Goal: Check status: Check status

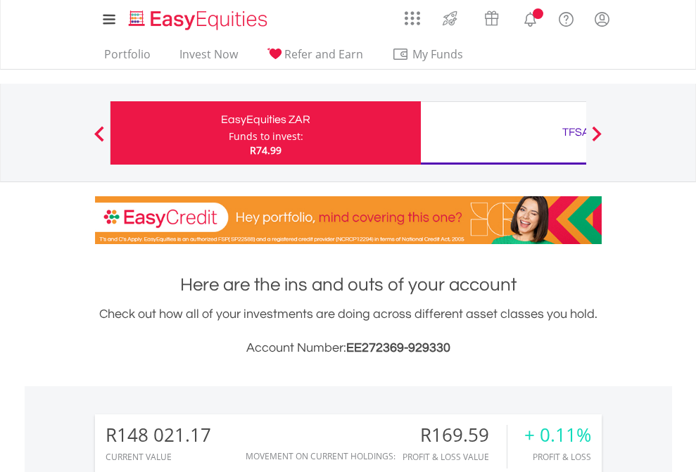
scroll to position [135, 221]
click at [229, 133] on div "Funds to invest:" at bounding box center [266, 137] width 75 height 14
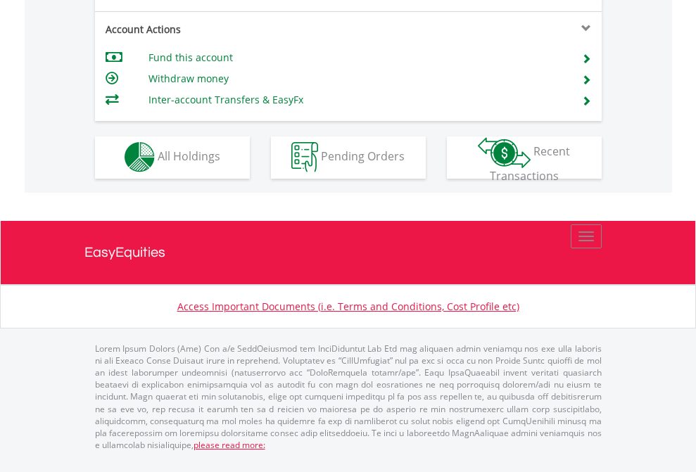
scroll to position [1317, 0]
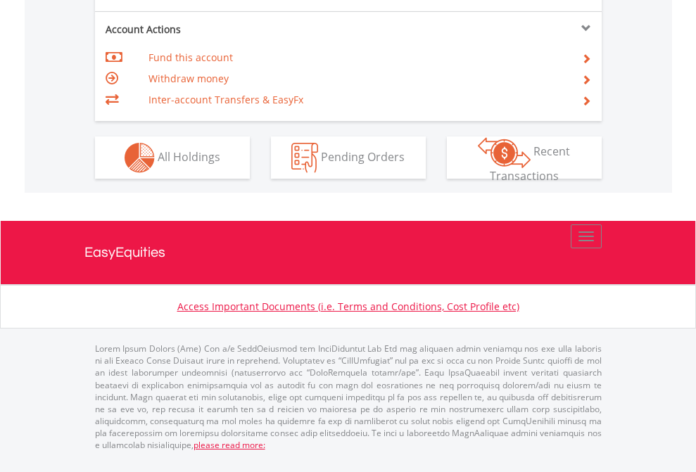
scroll to position [1321, 0]
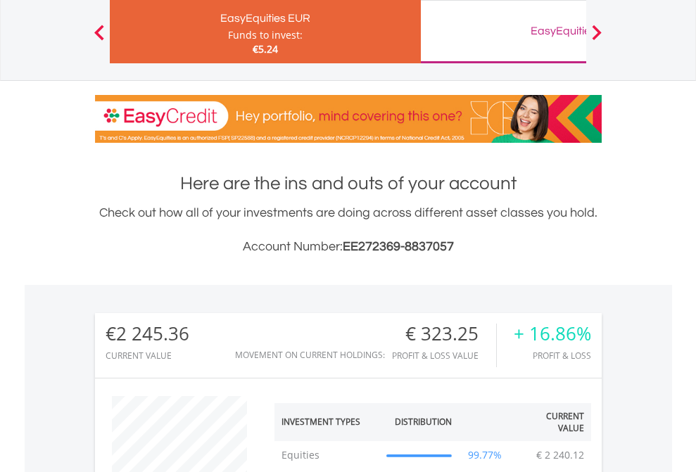
click at [503, 32] on div "EasyEquities GBP" at bounding box center [576, 31] width 294 height 20
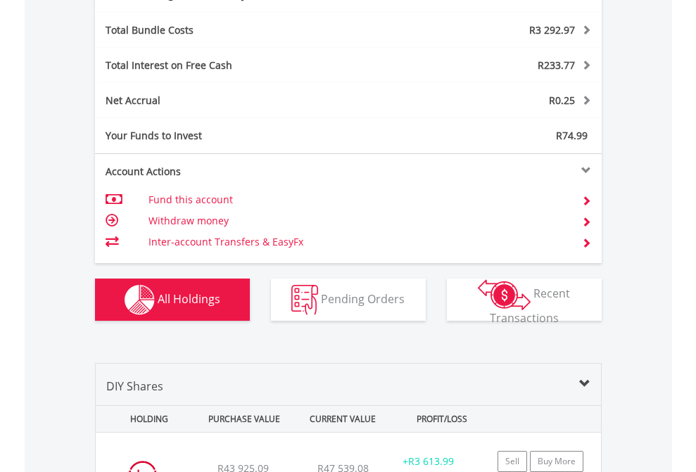
scroll to position [1678, 0]
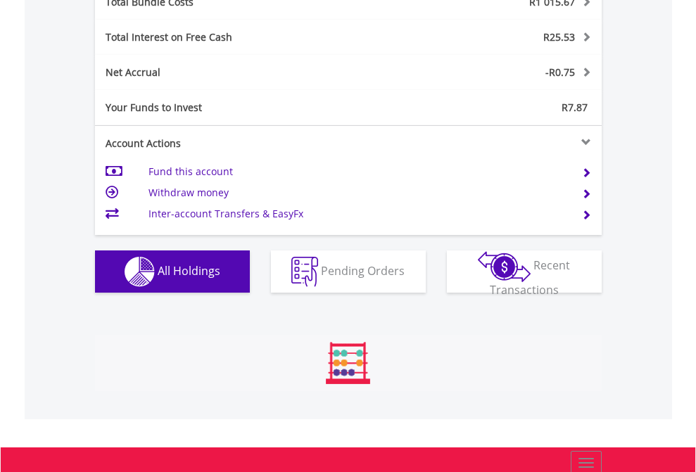
scroll to position [135, 221]
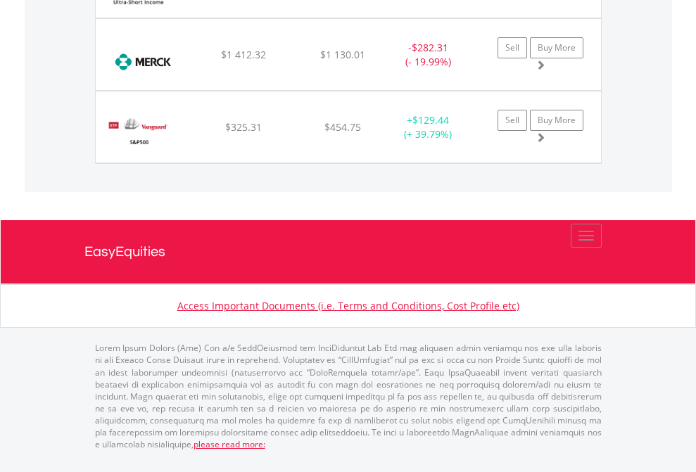
scroll to position [135, 221]
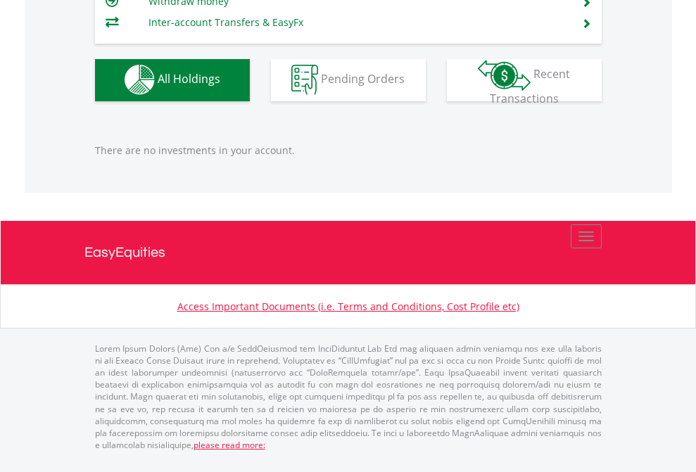
scroll to position [135, 221]
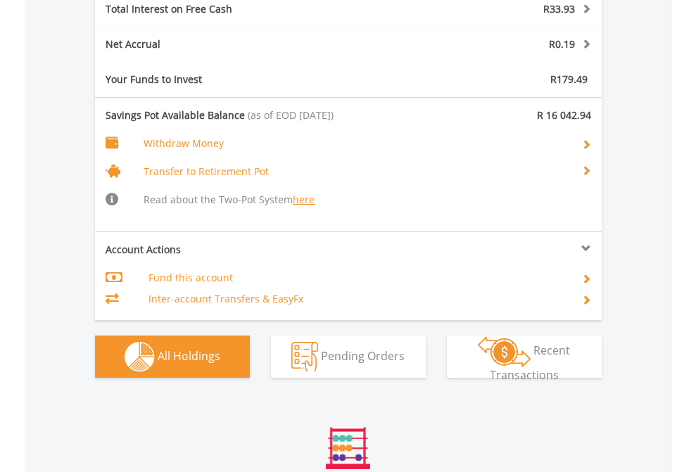
scroll to position [135, 221]
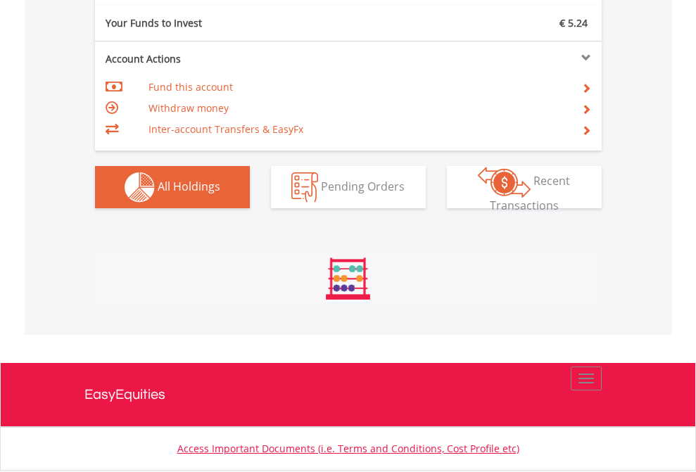
scroll to position [135, 221]
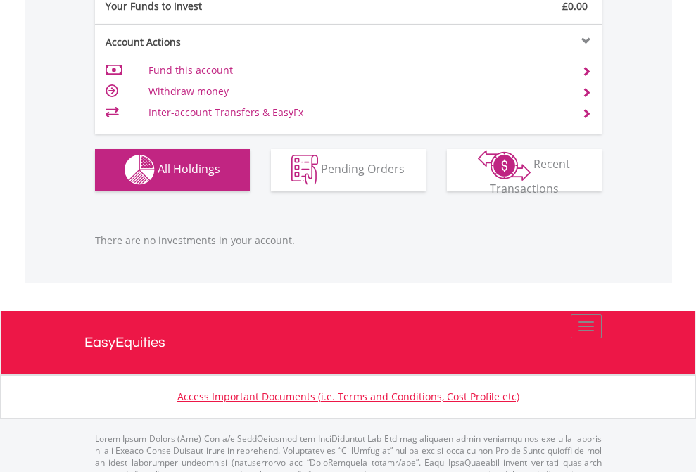
scroll to position [1394, 0]
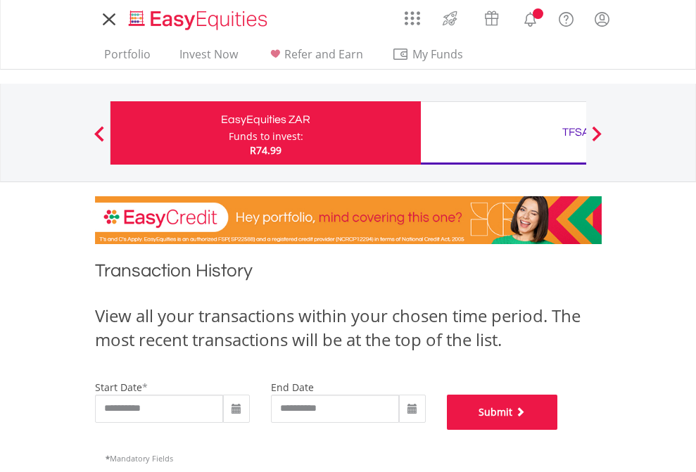
click at [558, 430] on button "Submit" at bounding box center [502, 412] width 111 height 35
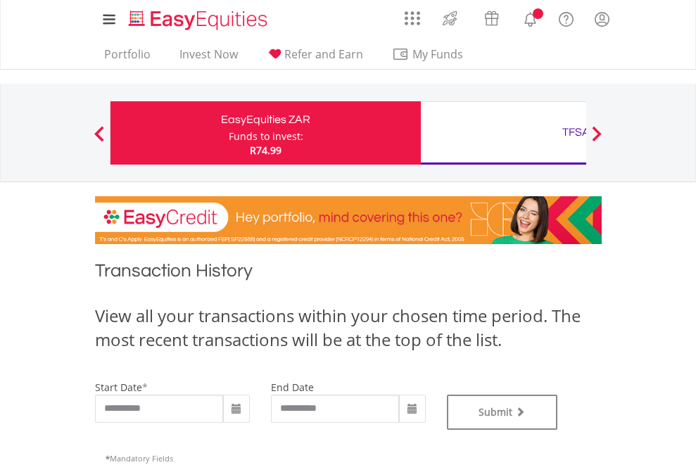
click at [503, 133] on div "TFSA" at bounding box center [576, 133] width 294 height 20
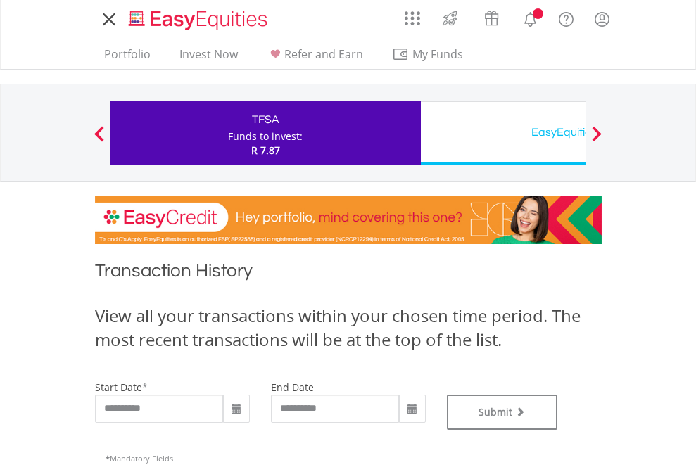
type input "**********"
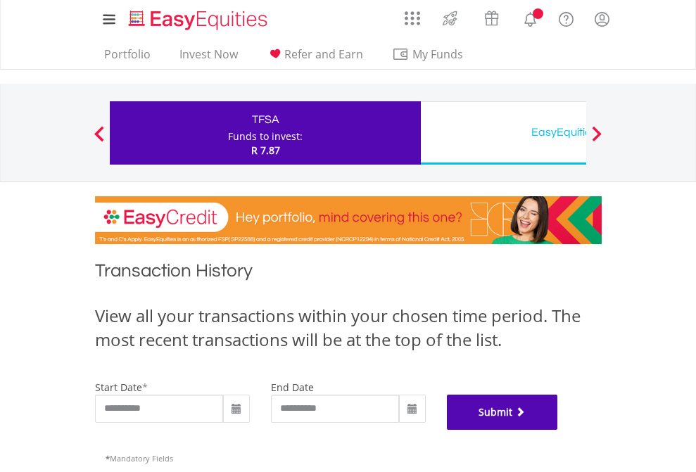
click at [558, 430] on button "Submit" at bounding box center [502, 412] width 111 height 35
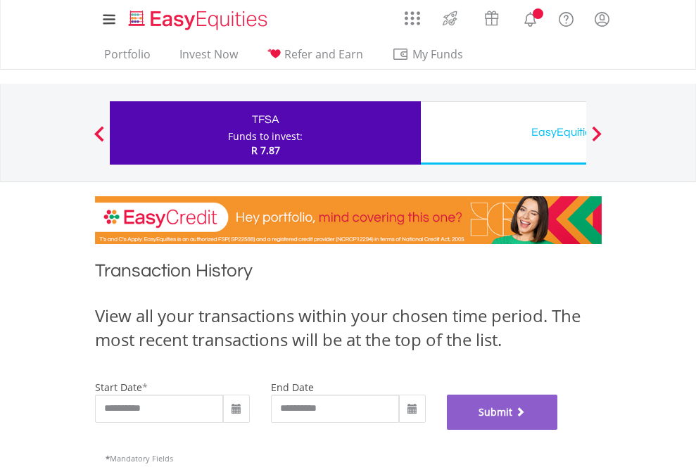
scroll to position [571, 0]
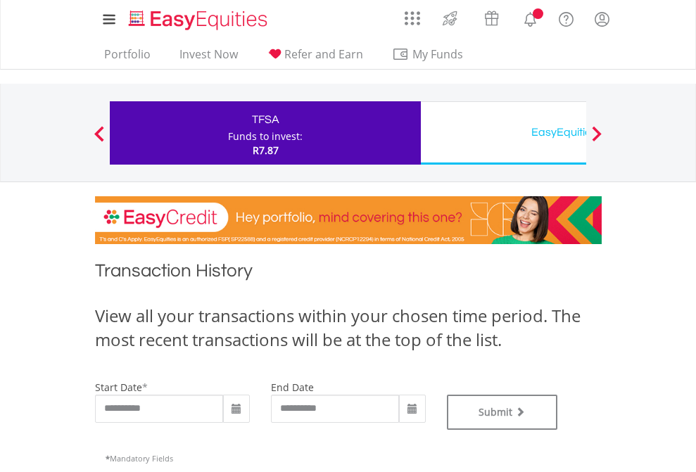
click at [503, 133] on div "EasyEquities USD" at bounding box center [576, 133] width 294 height 20
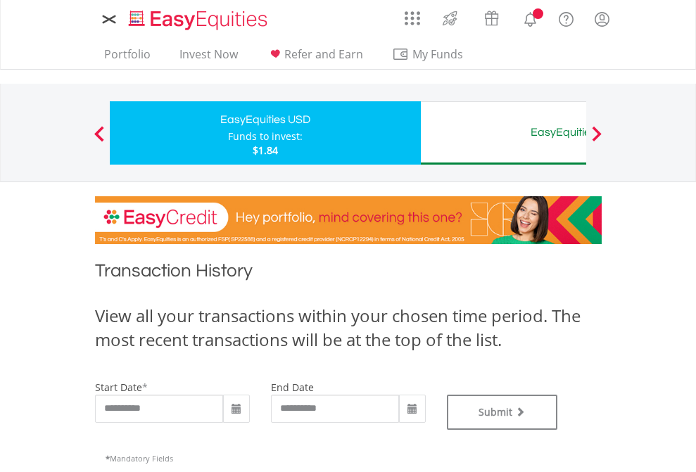
type input "**********"
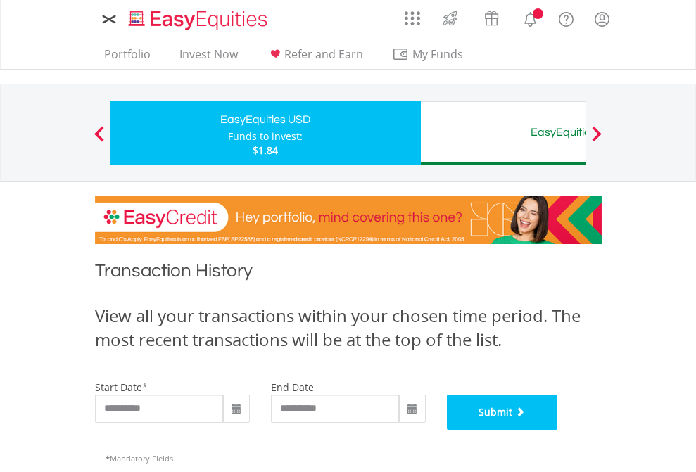
click at [558, 430] on button "Submit" at bounding box center [502, 412] width 111 height 35
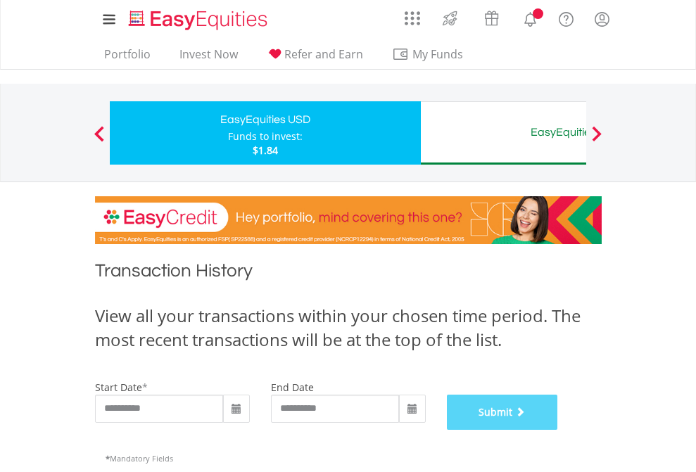
scroll to position [571, 0]
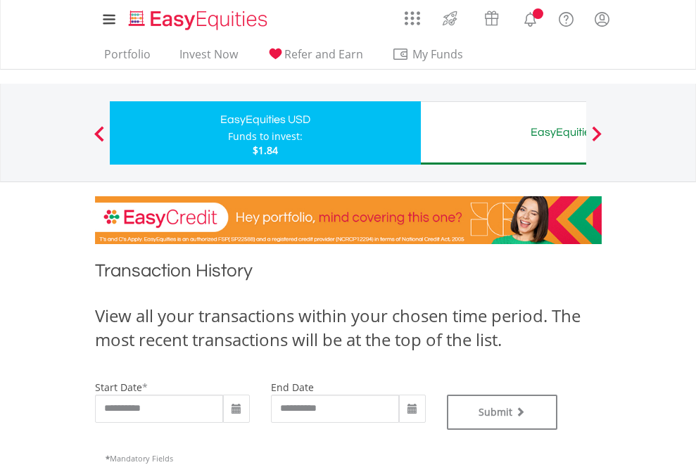
click at [503, 133] on div "EasyEquities AUD" at bounding box center [576, 133] width 294 height 20
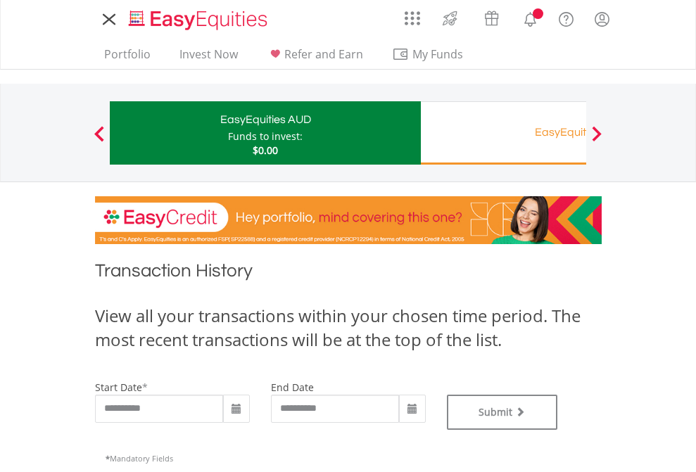
type input "**********"
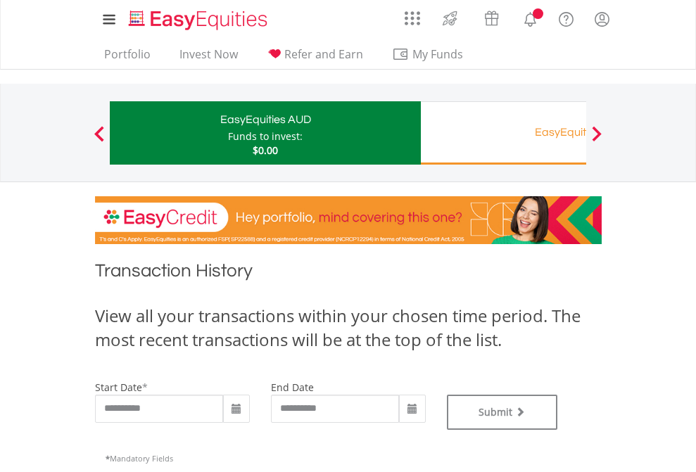
click at [503, 133] on div "EasyEquities RA" at bounding box center [576, 133] width 294 height 20
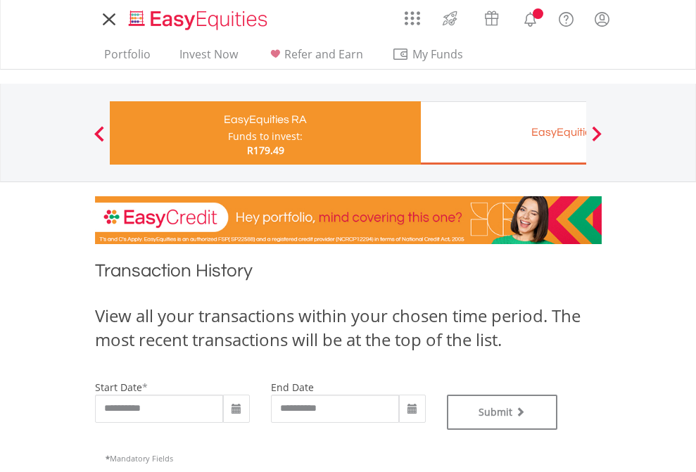
type input "**********"
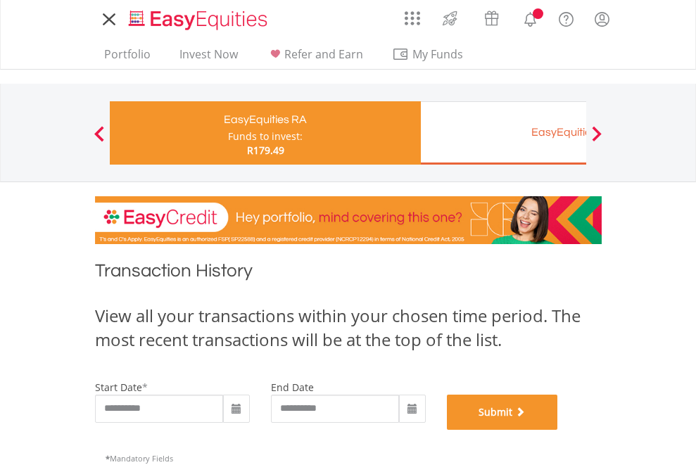
click at [558, 430] on button "Submit" at bounding box center [502, 412] width 111 height 35
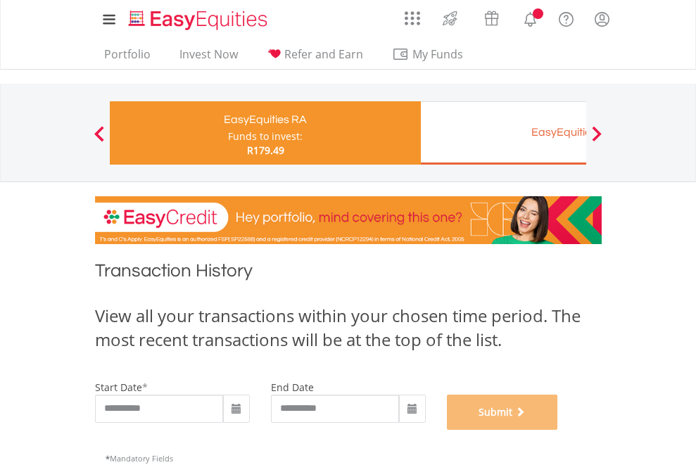
scroll to position [571, 0]
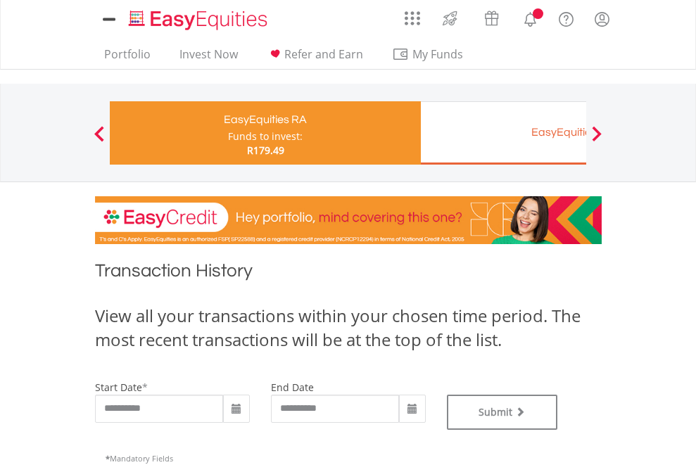
click at [503, 133] on div "EasyEquities EUR" at bounding box center [576, 133] width 294 height 20
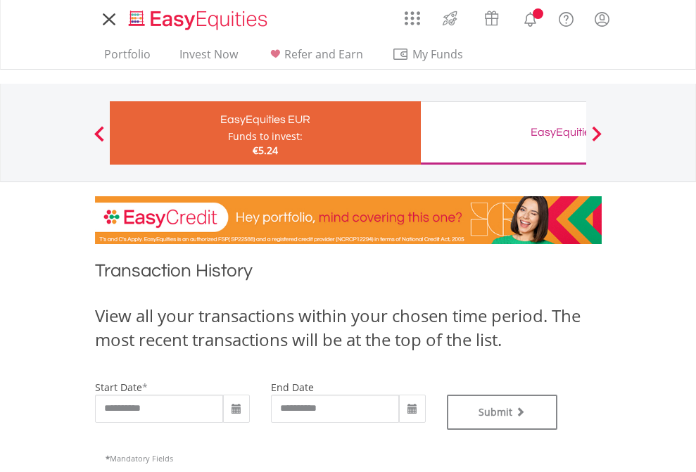
type input "**********"
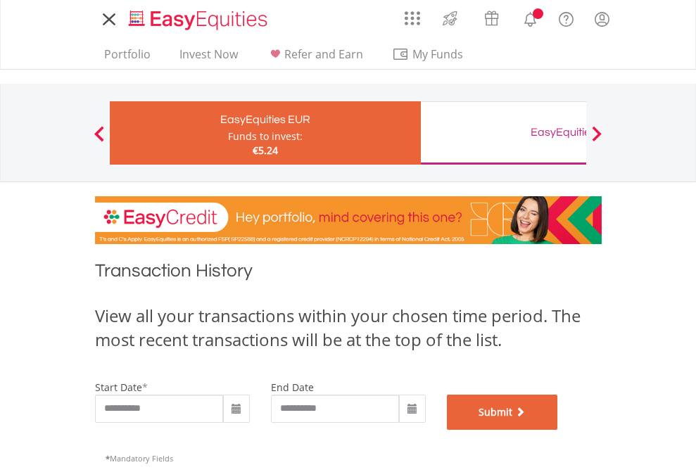
click at [558, 430] on button "Submit" at bounding box center [502, 412] width 111 height 35
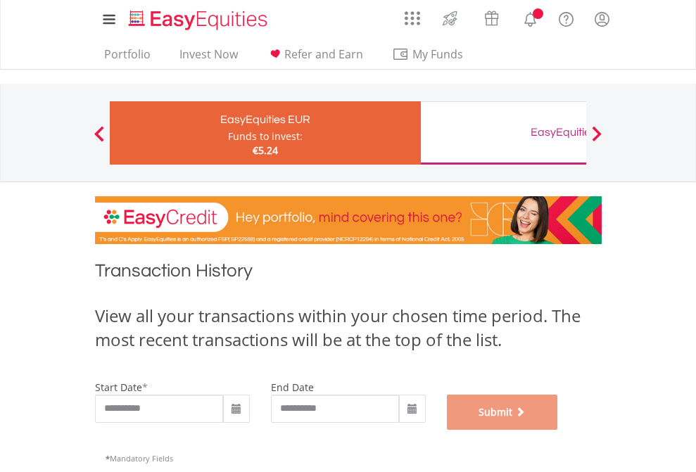
scroll to position [571, 0]
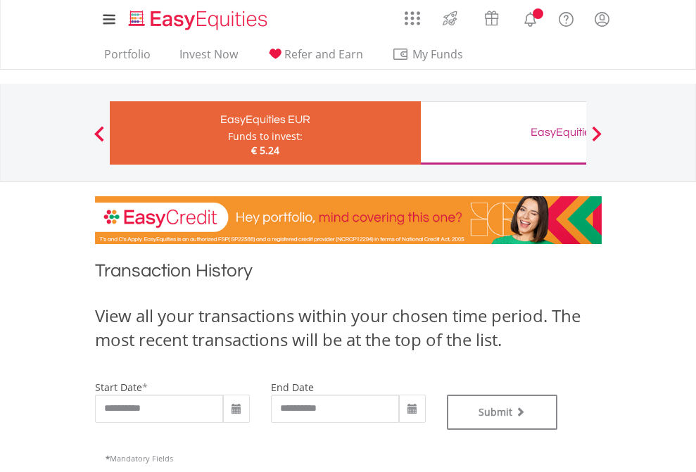
click at [503, 133] on div "EasyEquities GBP" at bounding box center [576, 133] width 294 height 20
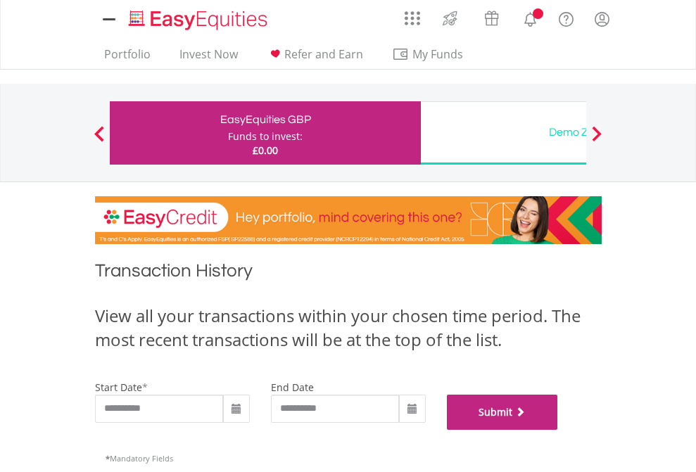
click at [558, 430] on button "Submit" at bounding box center [502, 412] width 111 height 35
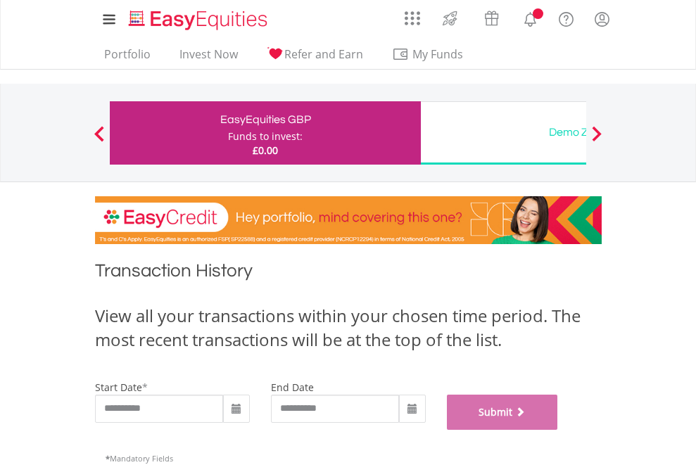
scroll to position [571, 0]
